Goal: Communication & Community: Share content

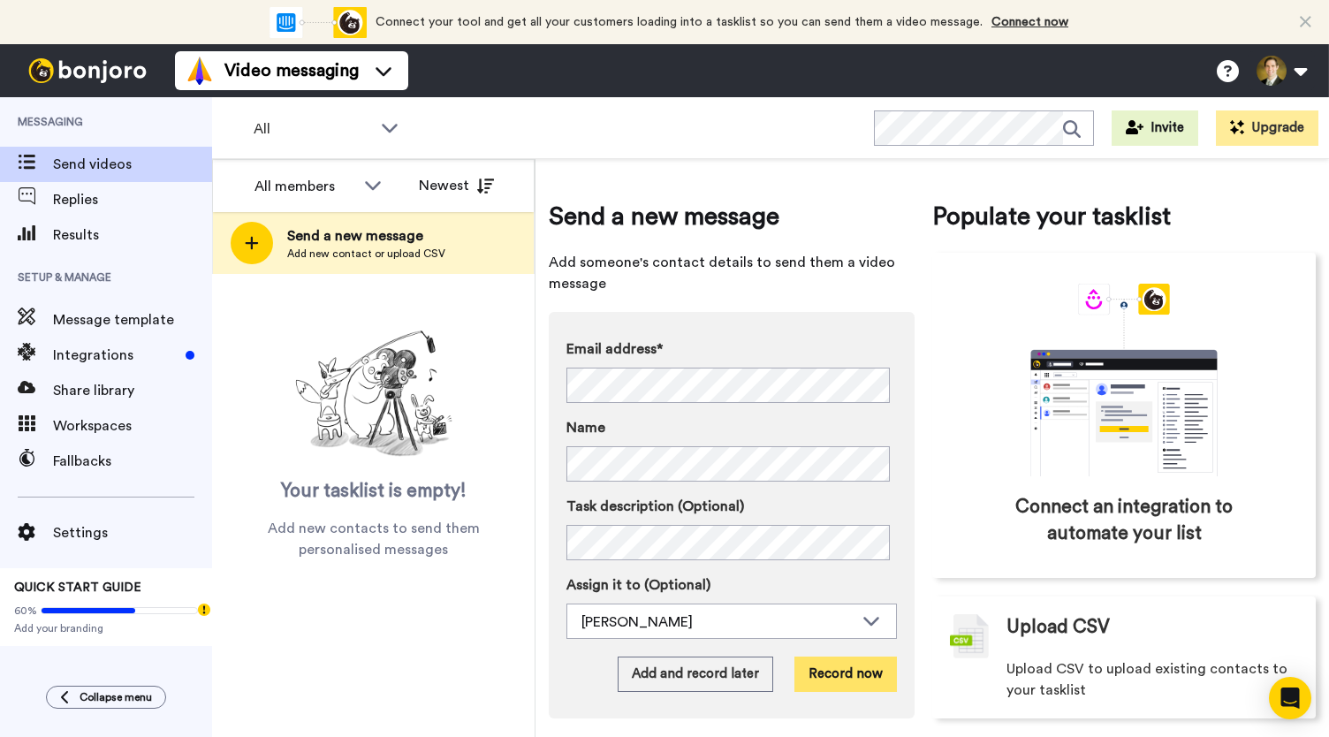
click at [845, 681] on button "Record now" at bounding box center [845, 674] width 103 height 35
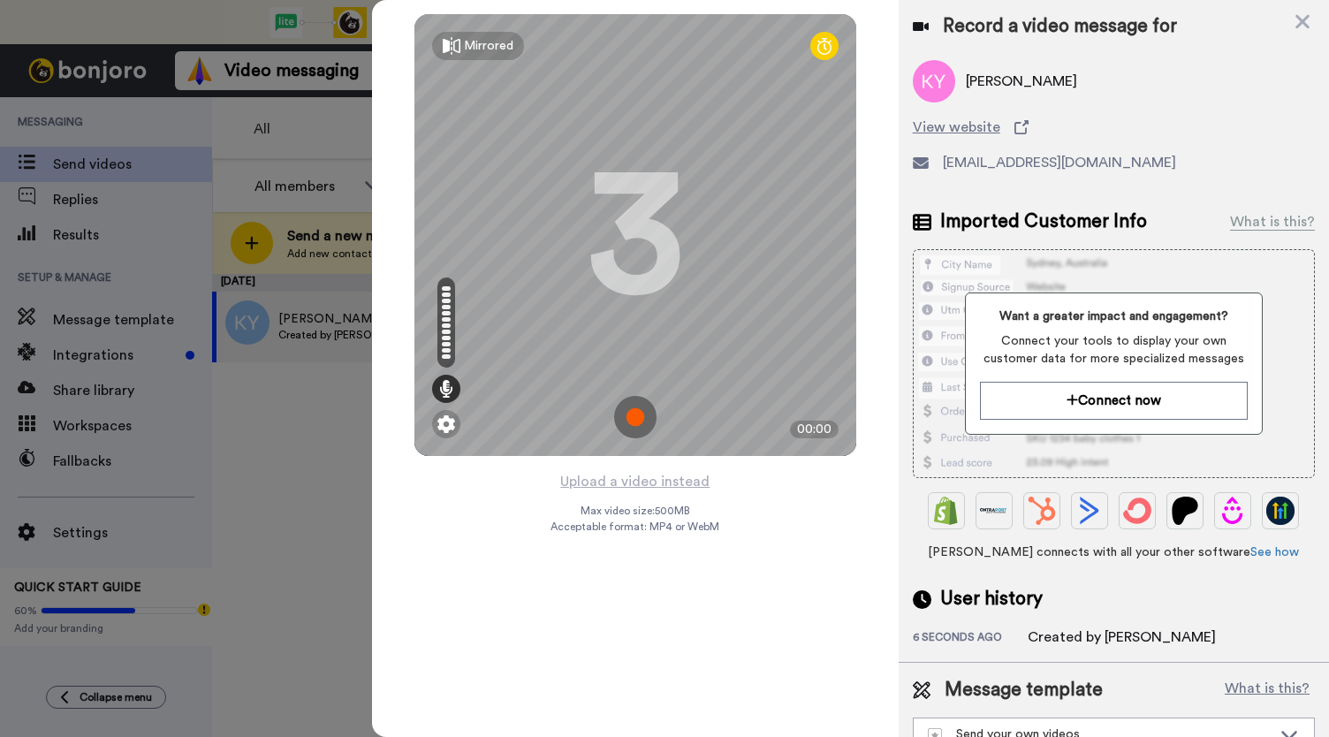
click at [631, 422] on img at bounding box center [635, 417] width 42 height 42
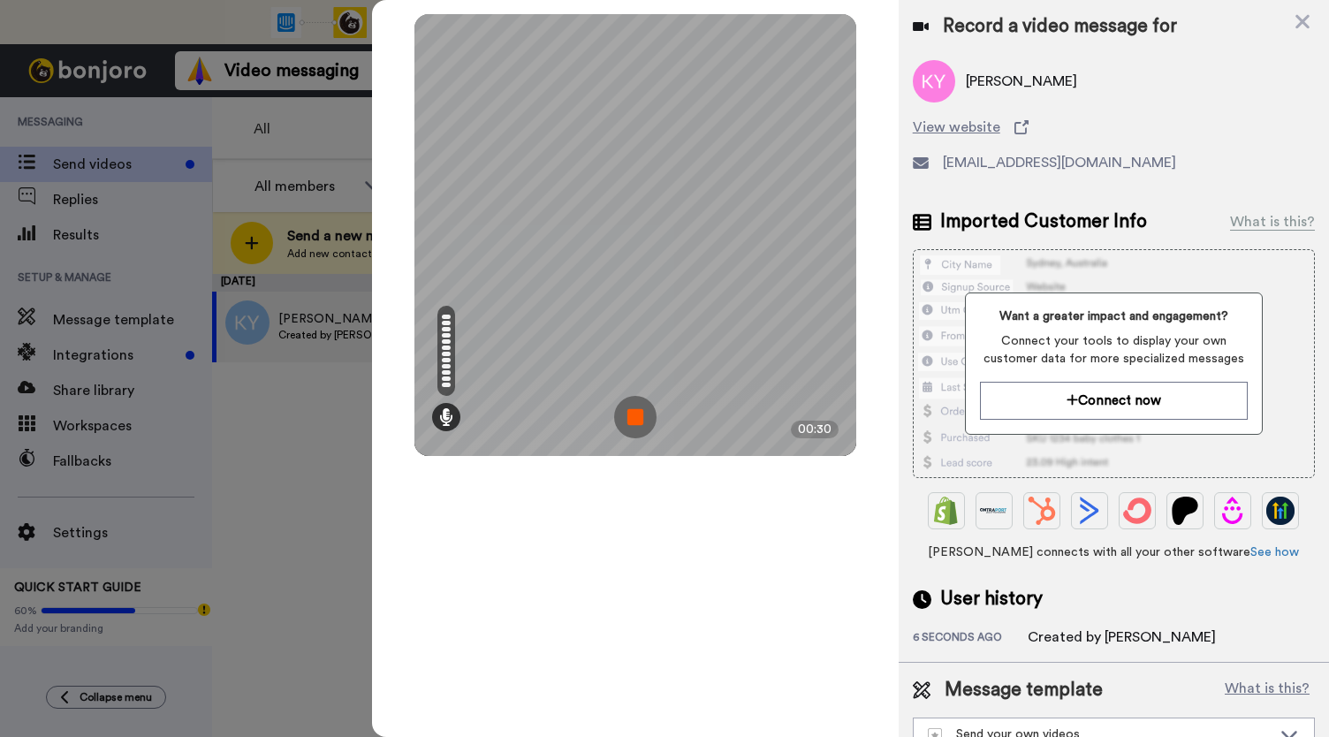
click at [631, 422] on img at bounding box center [635, 417] width 42 height 42
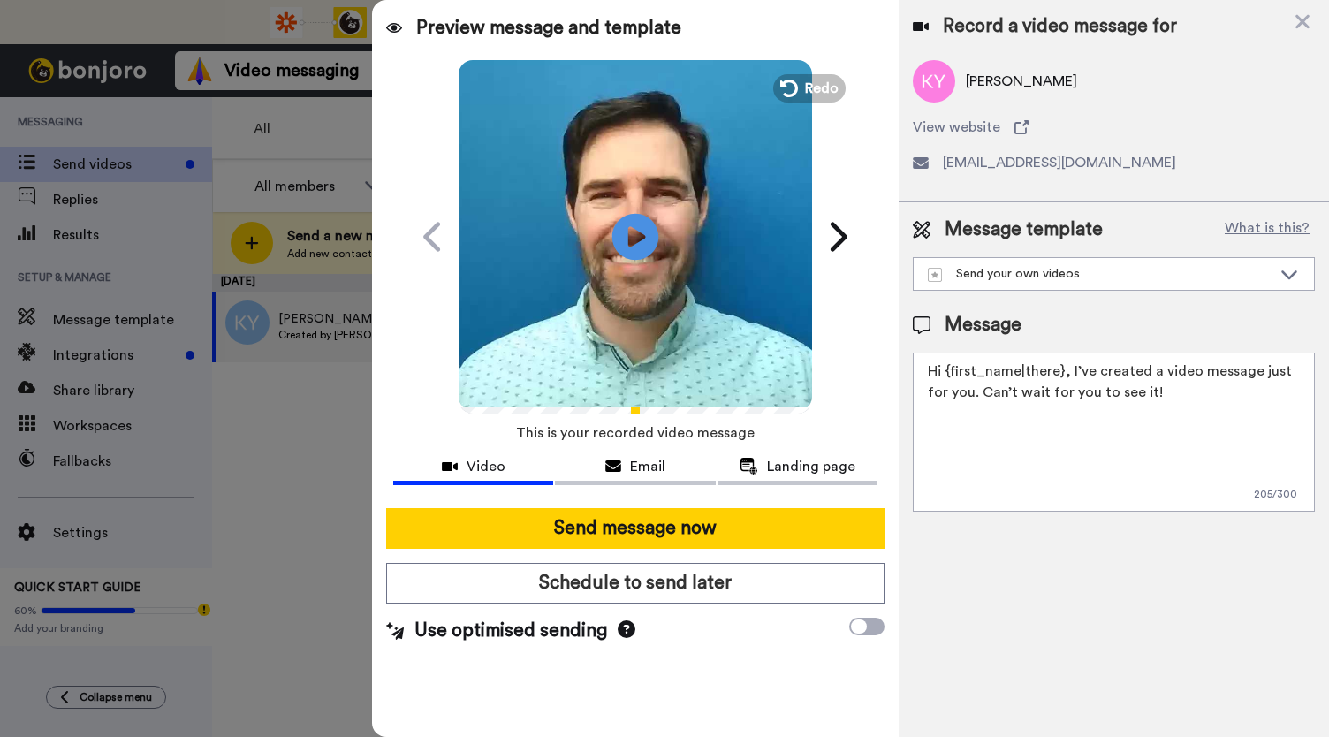
click at [629, 236] on icon "Play/Pause" at bounding box center [635, 236] width 47 height 84
click at [624, 473] on div "Email" at bounding box center [635, 466] width 160 height 21
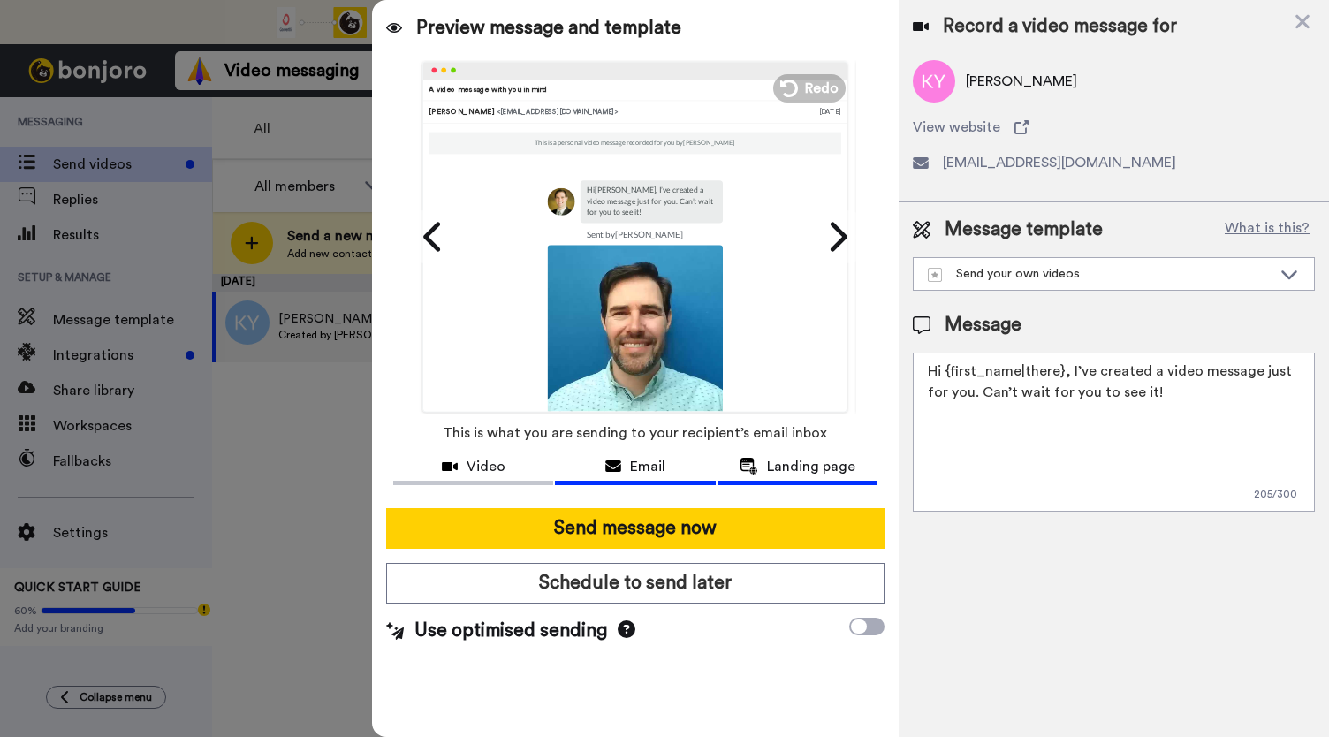
click at [790, 470] on span "Landing page" at bounding box center [811, 466] width 88 height 21
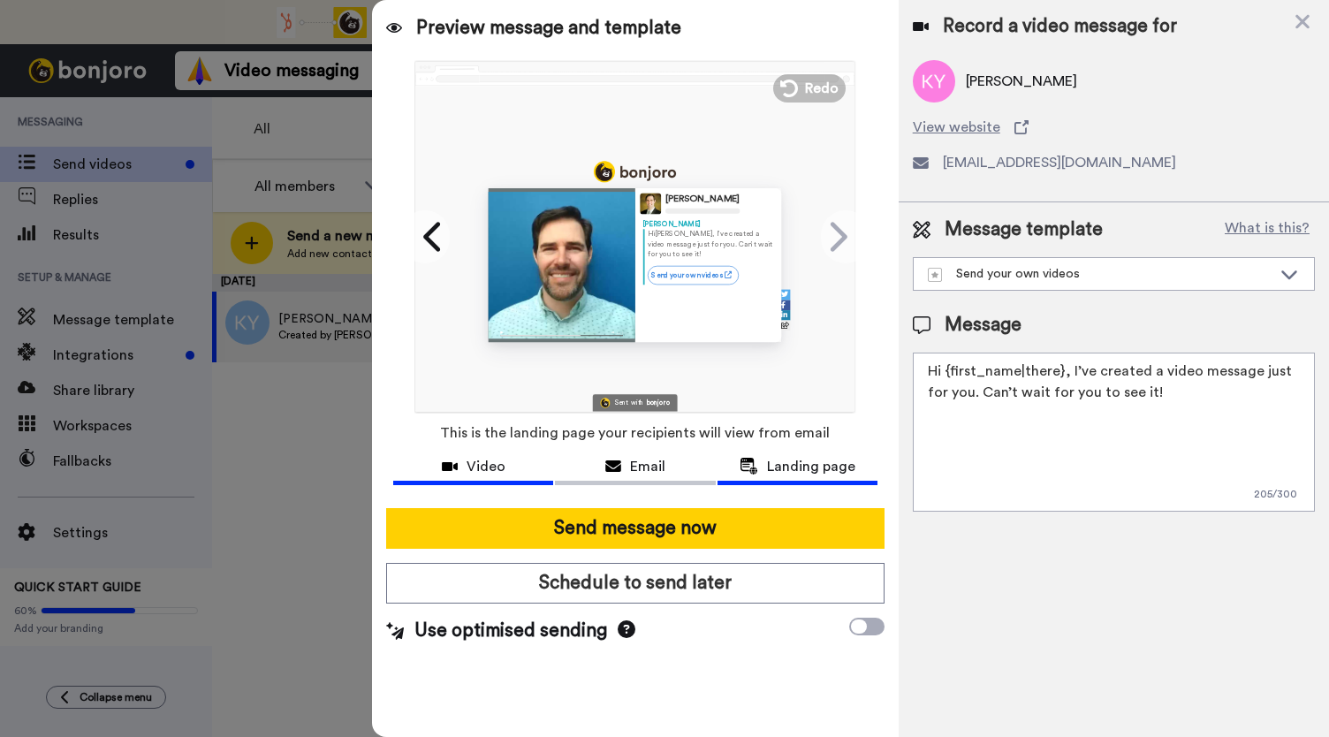
click at [468, 469] on span "Video" at bounding box center [486, 466] width 39 height 21
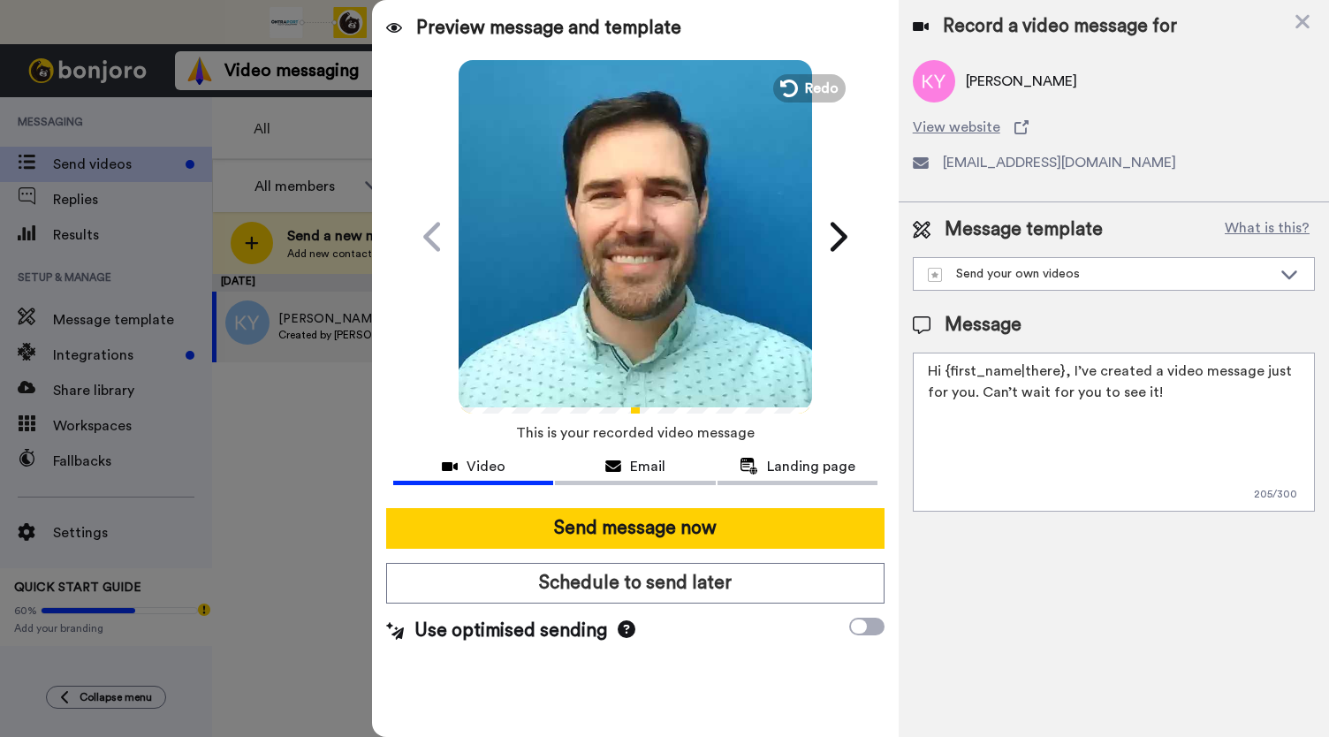
drag, startPoint x: 650, startPoint y: 270, endPoint x: 633, endPoint y: 310, distance: 44.0
click at [650, 270] on icon "Play/Pause" at bounding box center [635, 237] width 44 height 80
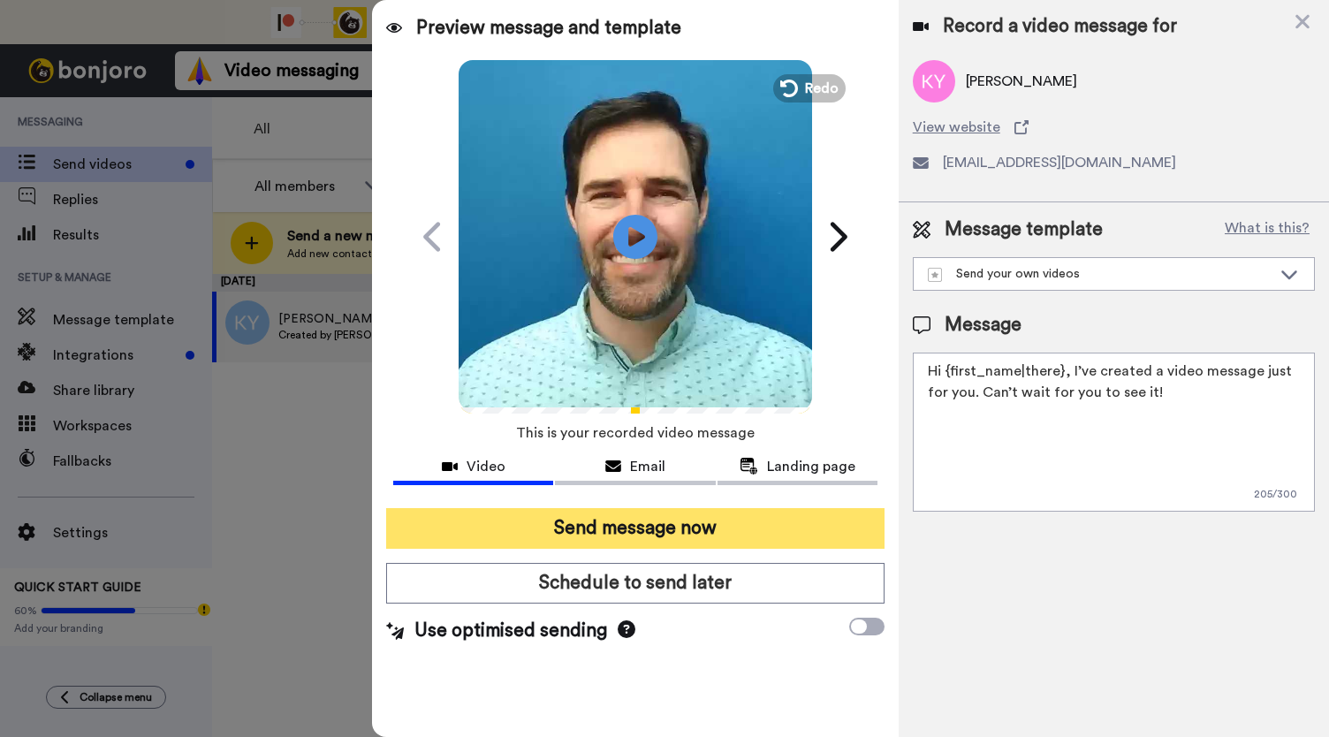
click at [571, 523] on button "Send message now" at bounding box center [635, 528] width 498 height 41
